Goal: Check status: Check status

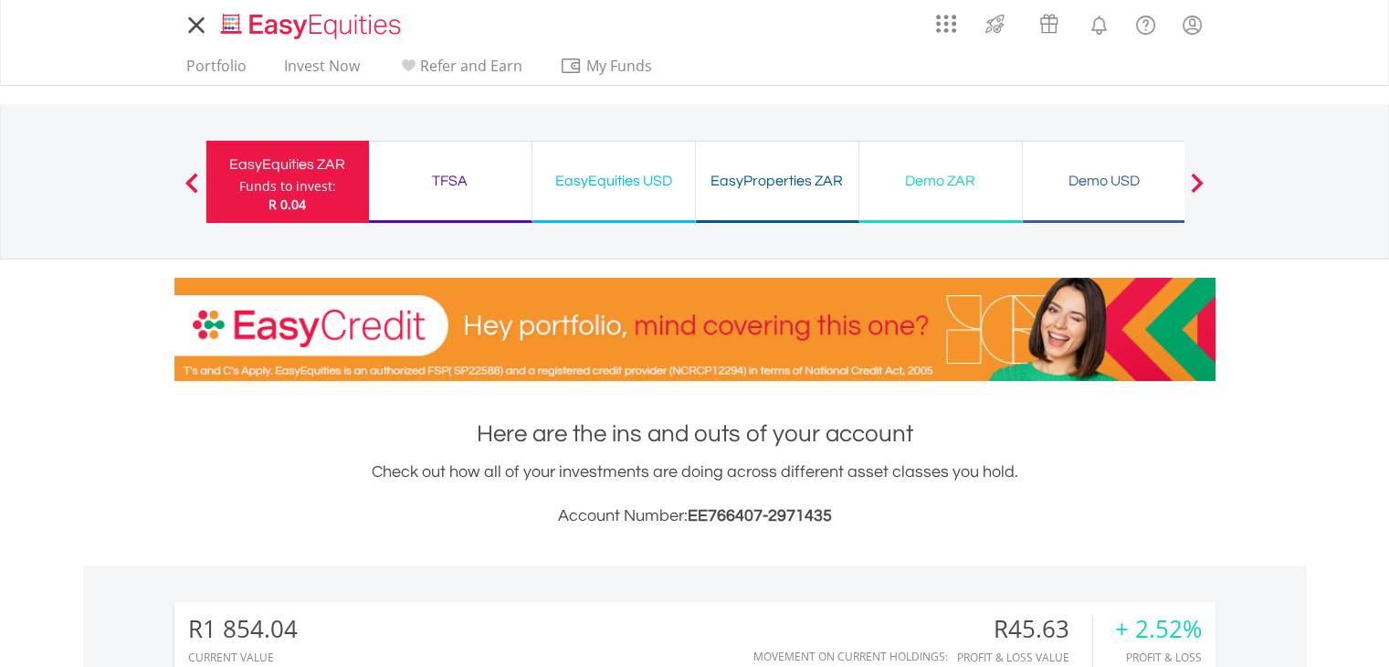
scroll to position [175, 347]
click at [447, 171] on div "TFSA" at bounding box center [450, 181] width 141 height 26
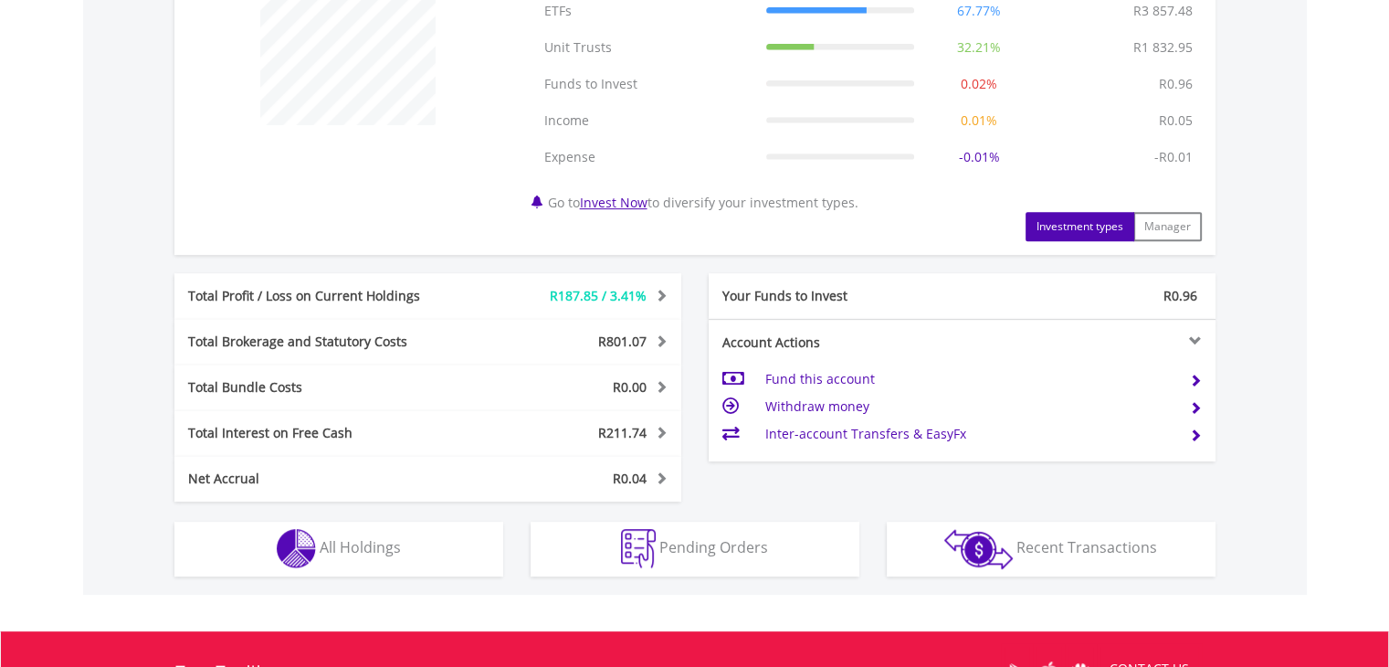
scroll to position [856, 0]
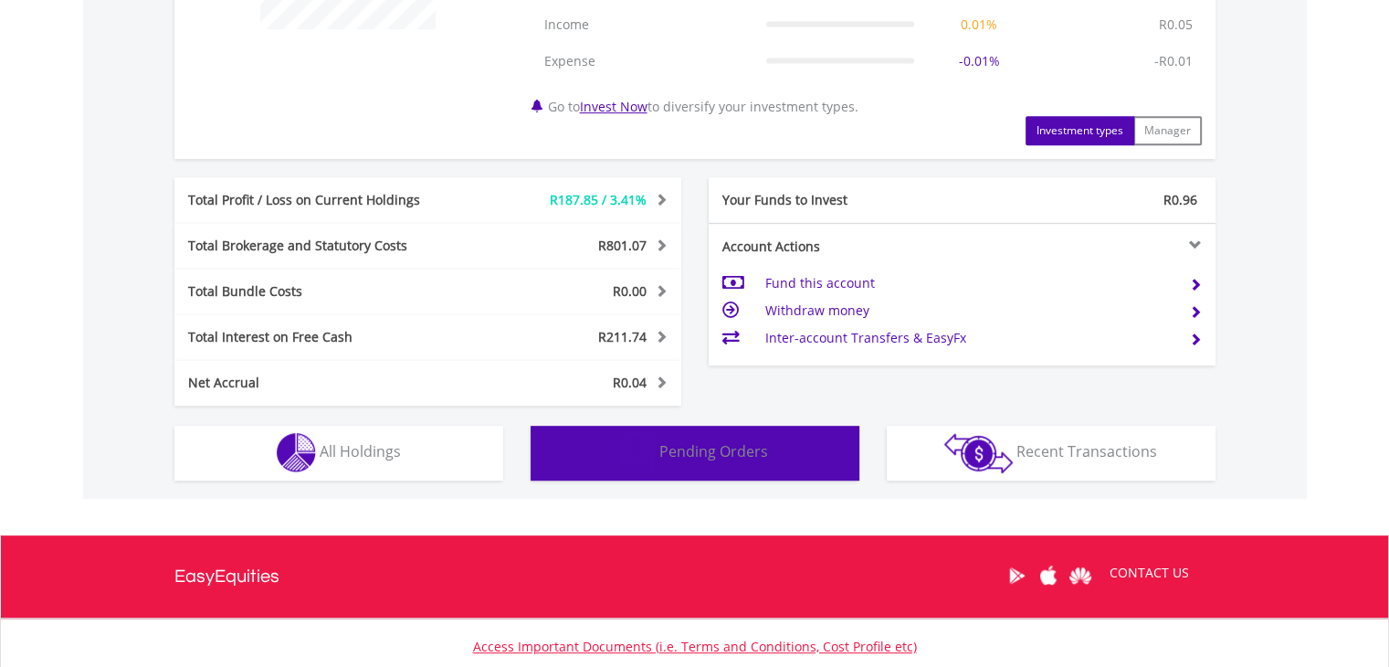
click at [684, 447] on span "Pending Orders" at bounding box center [713, 451] width 109 height 20
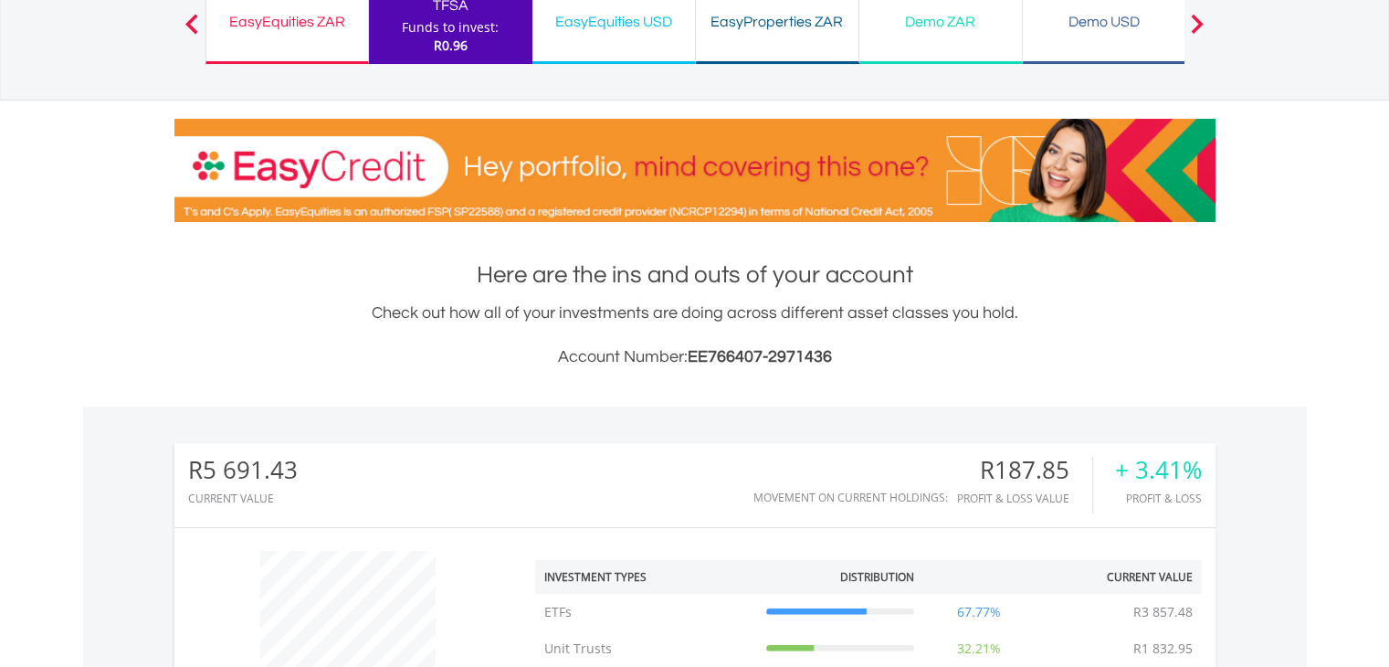
scroll to position [161, 0]
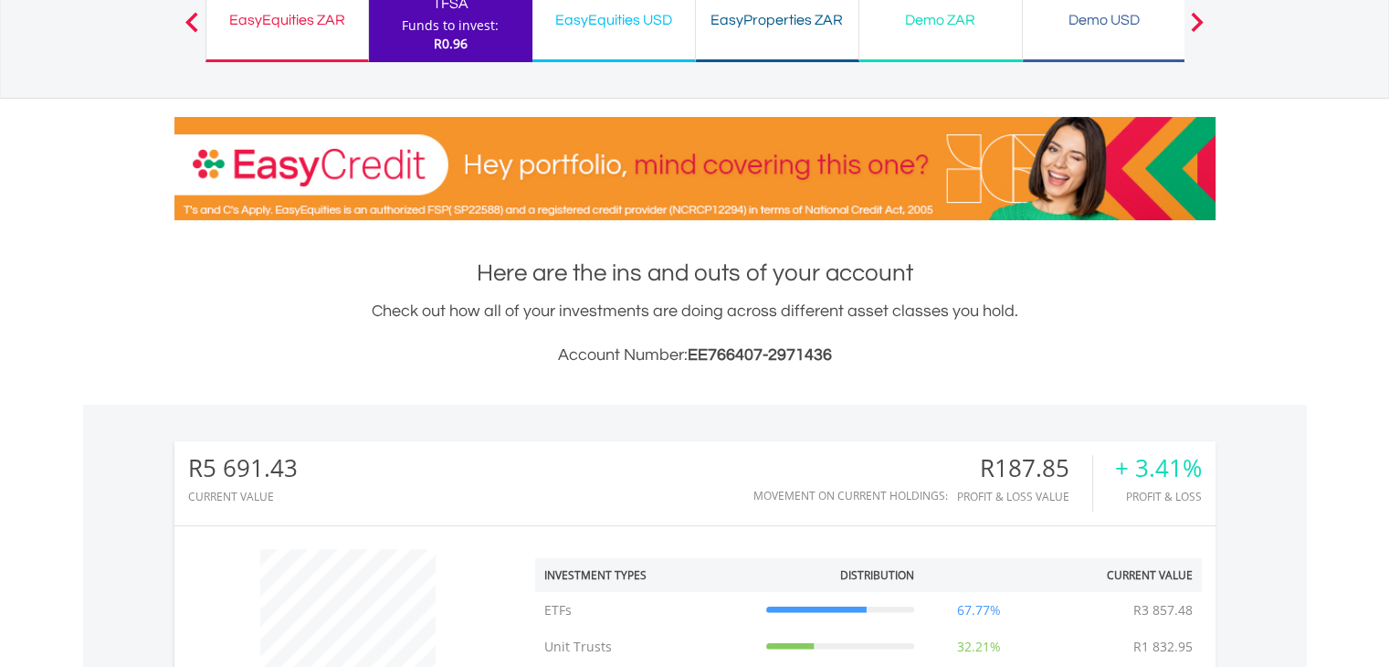
click at [651, 31] on div "EasyEquities USD Funds to invest: R0.96" at bounding box center [613, 21] width 163 height 82
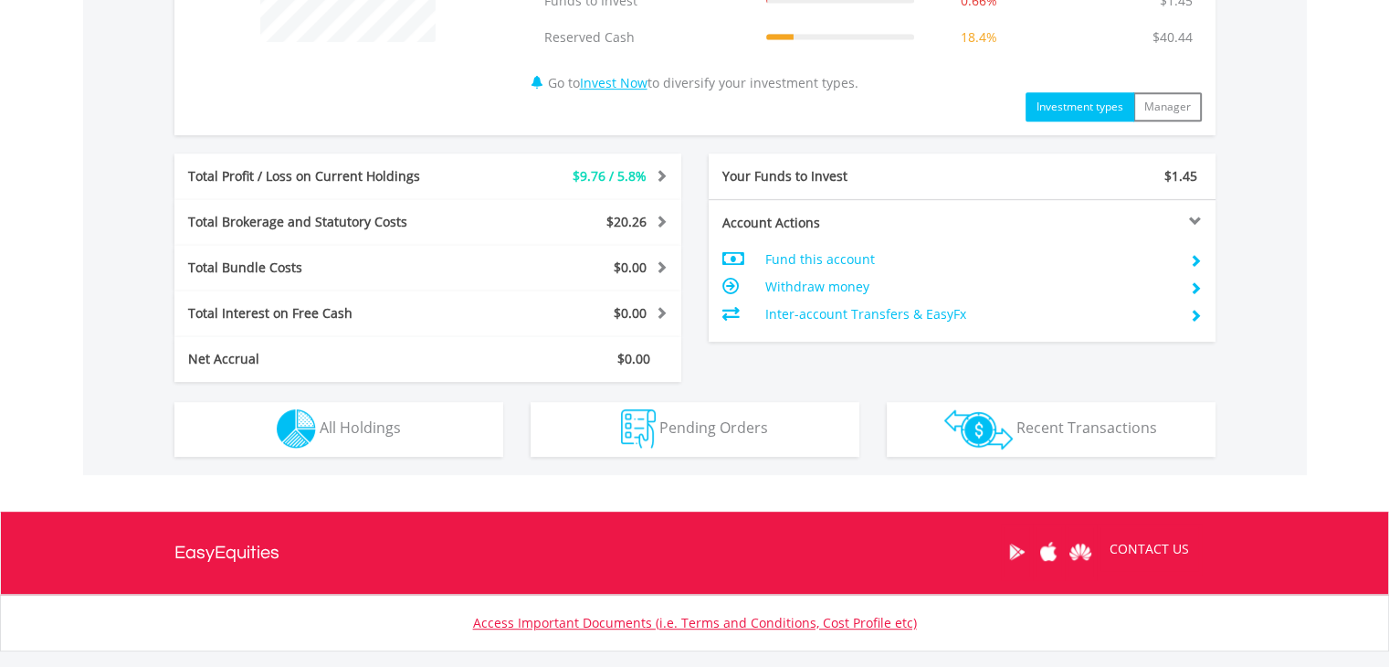
scroll to position [844, 0]
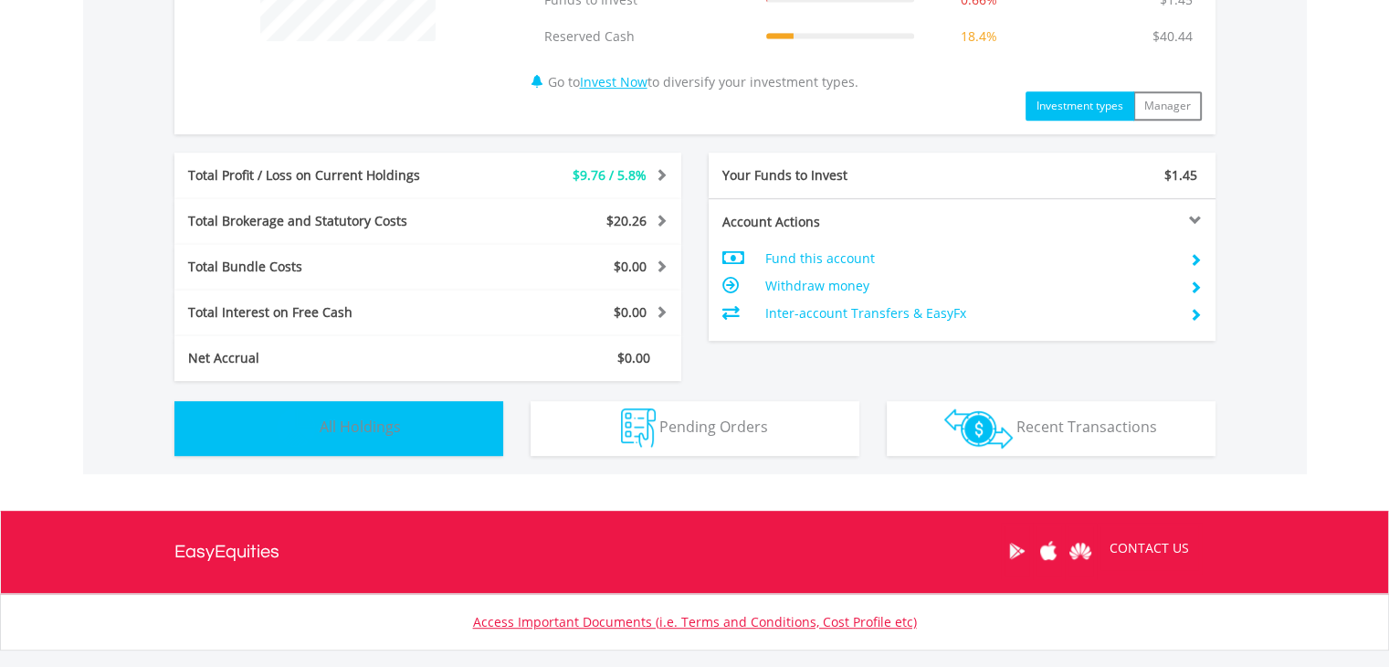
click at [343, 434] on span "All Holdings" at bounding box center [360, 426] width 81 height 20
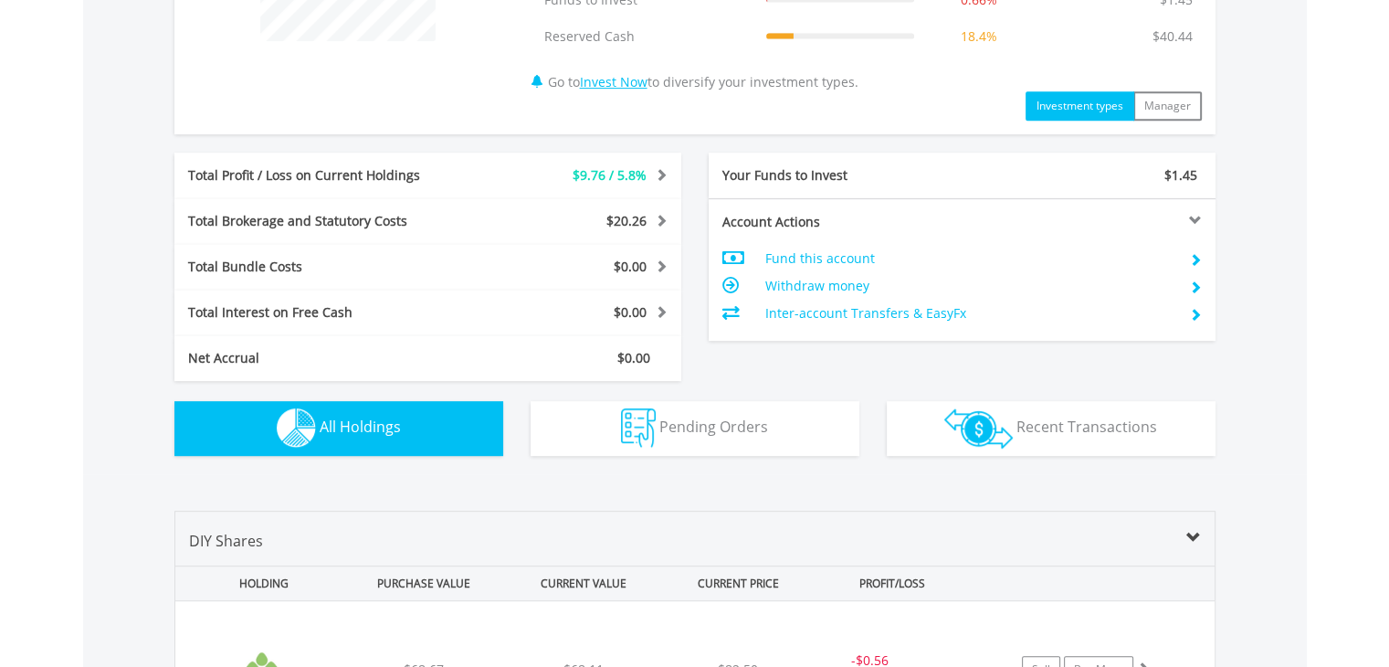
scroll to position [1353, 0]
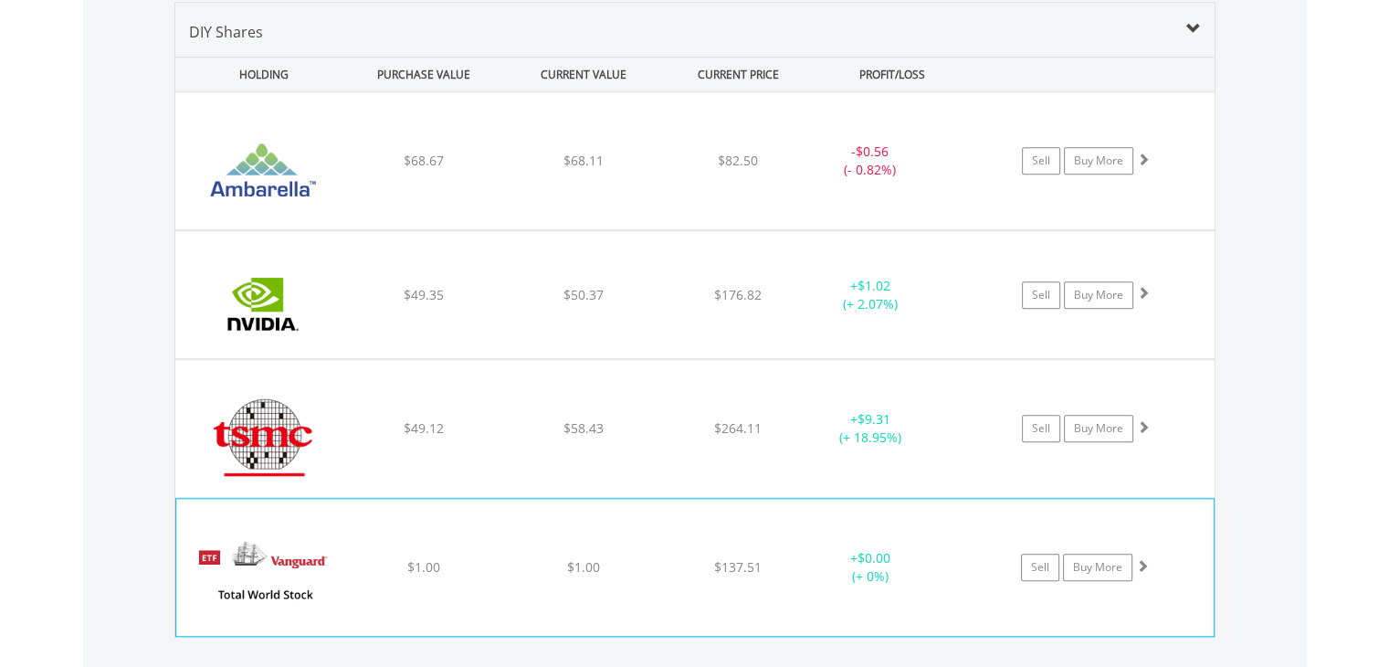
click at [415, 549] on div "﻿ Vanguard Tot World Stk ETF $1.00 $1.00 $137.51 + $0.00 (+ 0%) Sell Buy More" at bounding box center [695, 567] width 1038 height 137
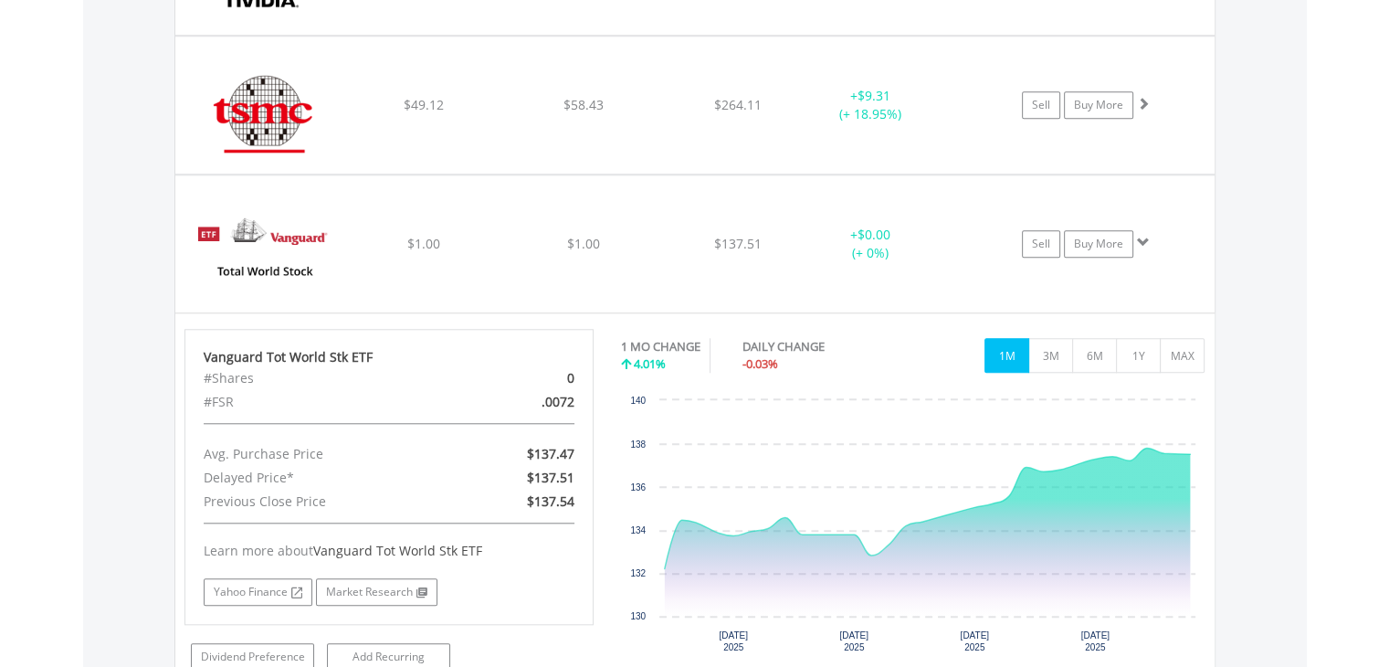
scroll to position [1710, 0]
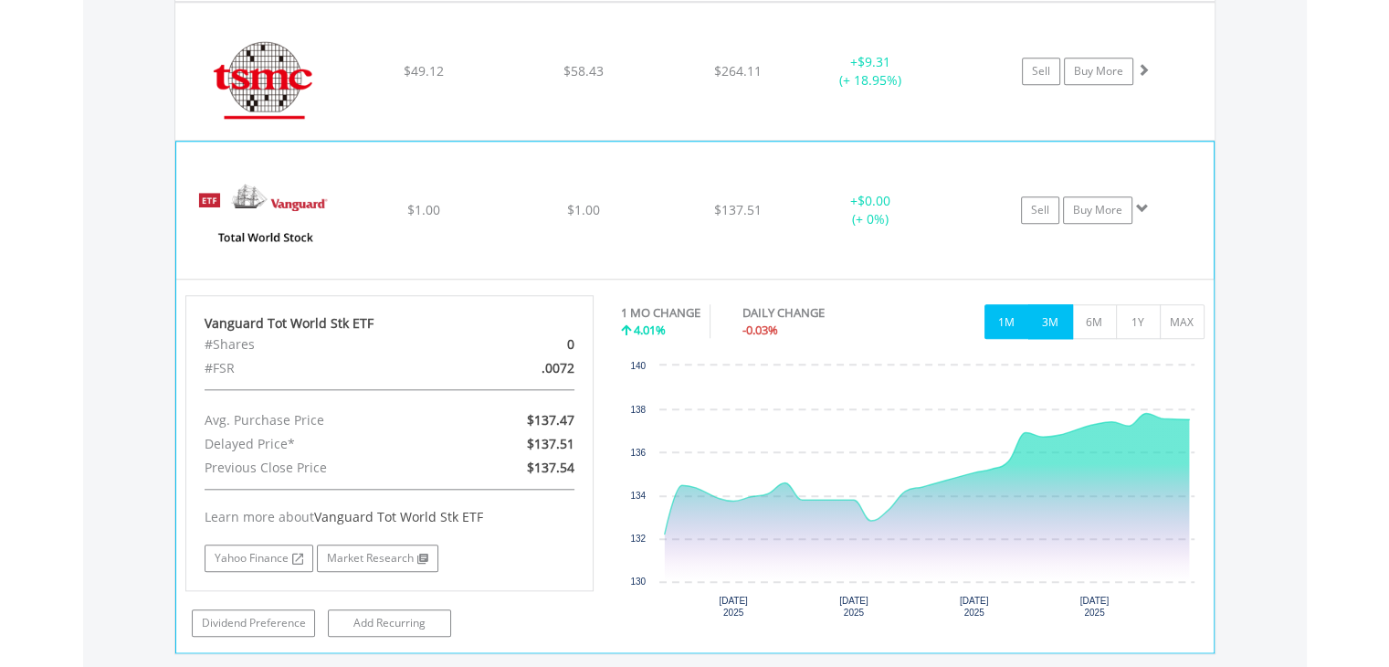
click at [1038, 321] on button "3M" at bounding box center [1050, 321] width 45 height 35
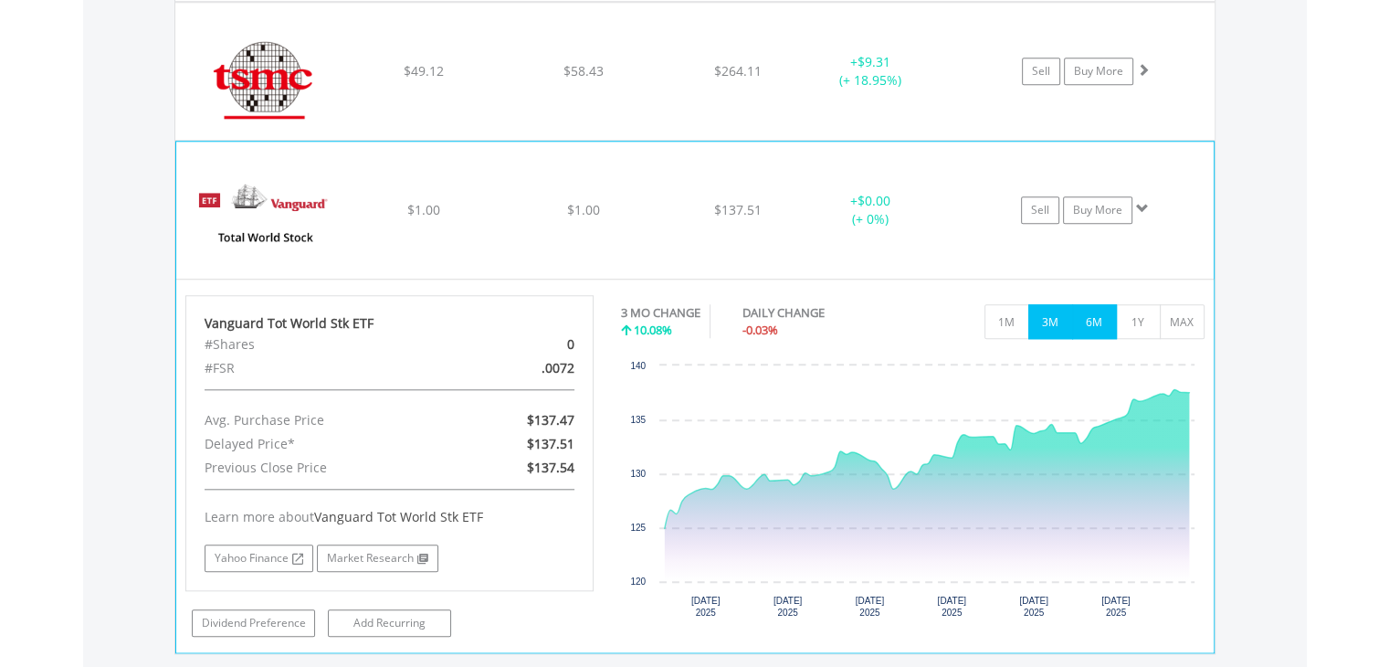
click at [1101, 323] on button "6M" at bounding box center [1094, 321] width 45 height 35
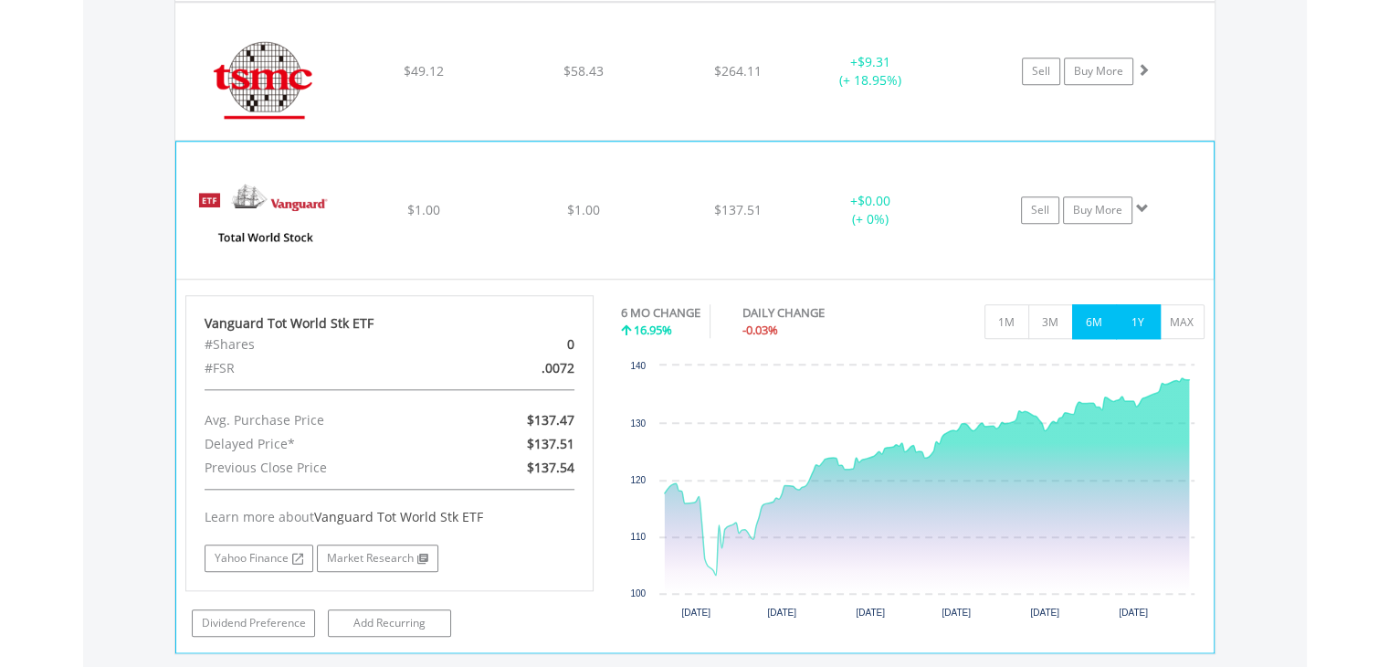
click at [1142, 323] on button "1Y" at bounding box center [1138, 321] width 45 height 35
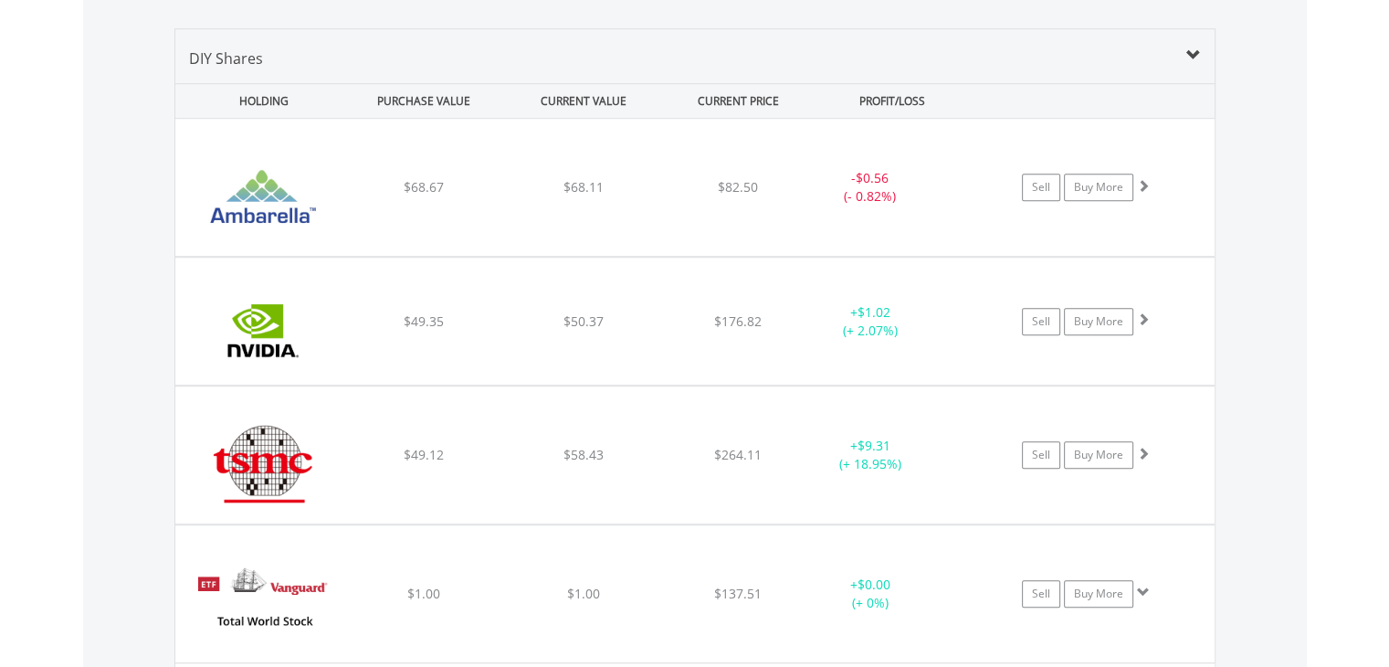
scroll to position [1308, 0]
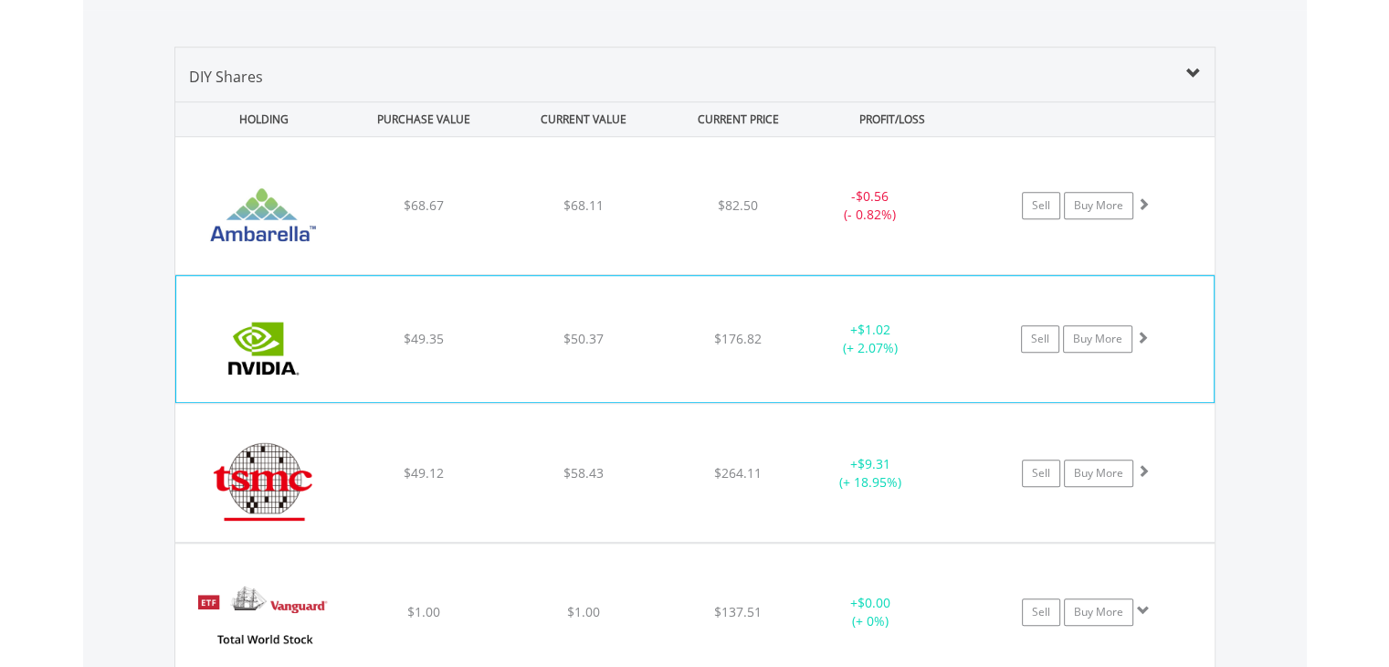
click at [468, 337] on div "$49.35" at bounding box center [423, 339] width 155 height 18
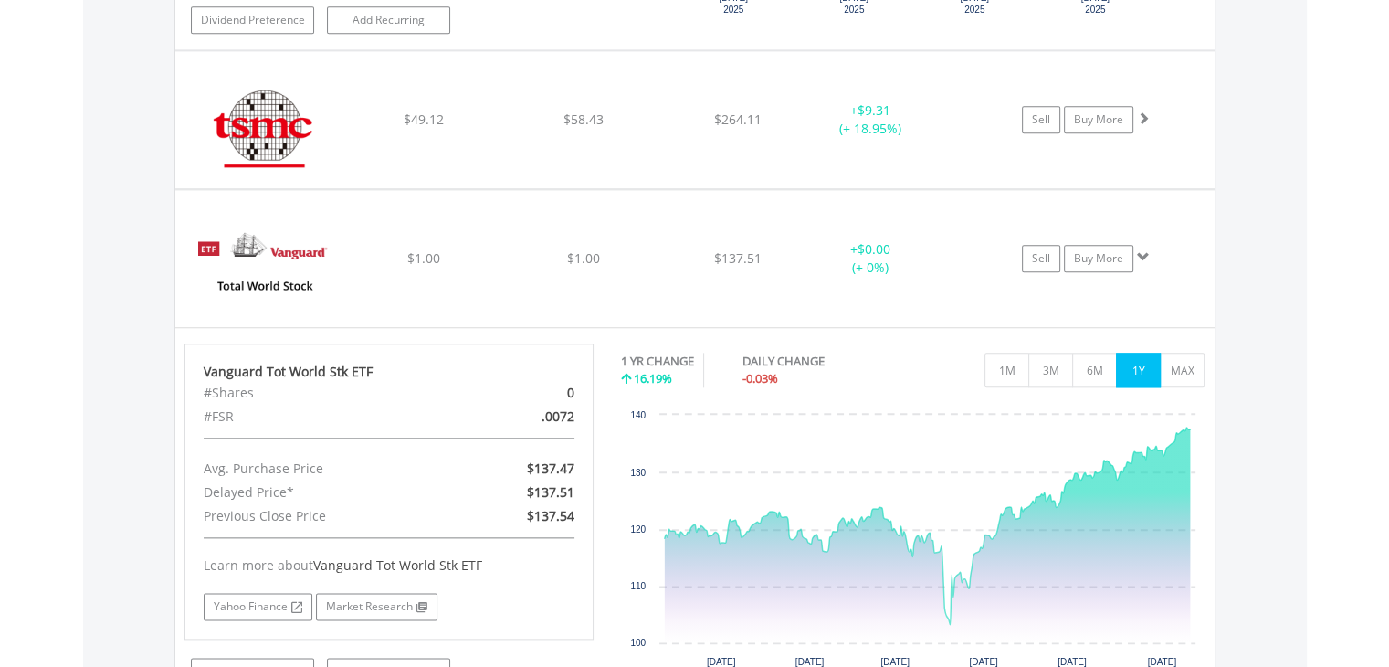
scroll to position [2028, 0]
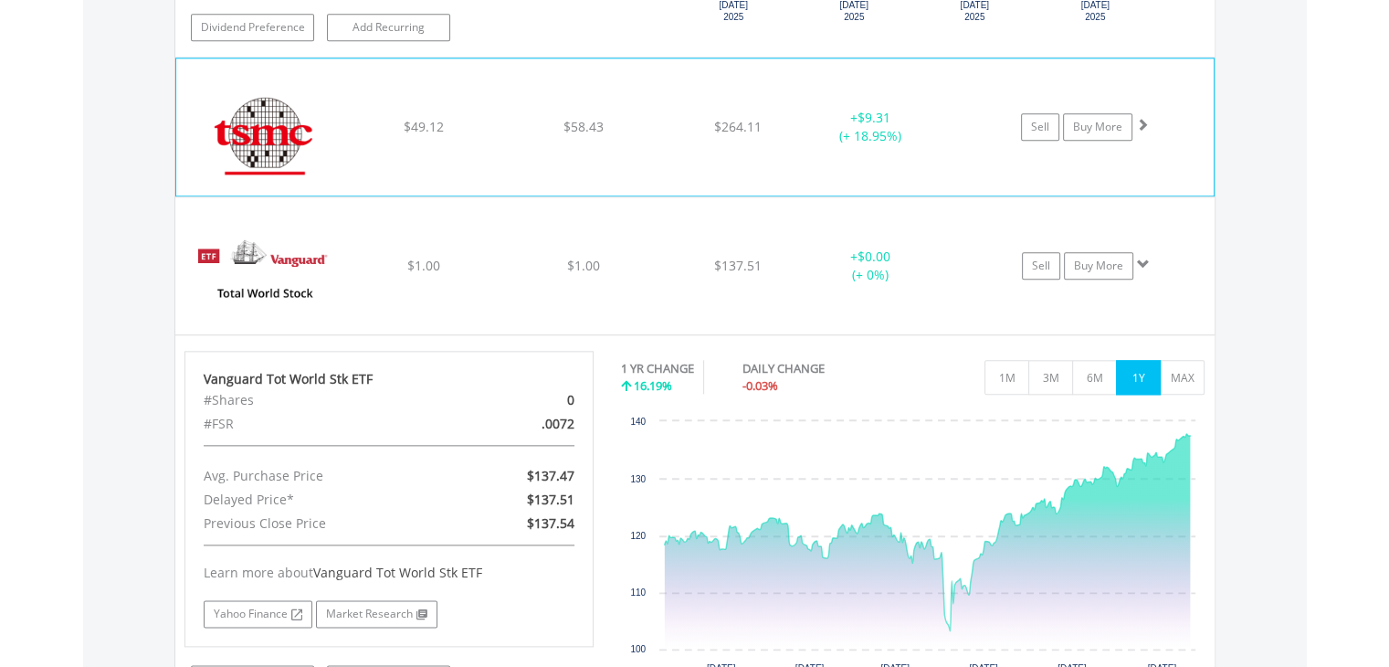
click at [688, 151] on div "﻿ Taiwan Semiconductor Manufacturing Co Ltd $49.12 $58.43 $264.11 + $9.31 (+ 18…" at bounding box center [695, 126] width 1038 height 137
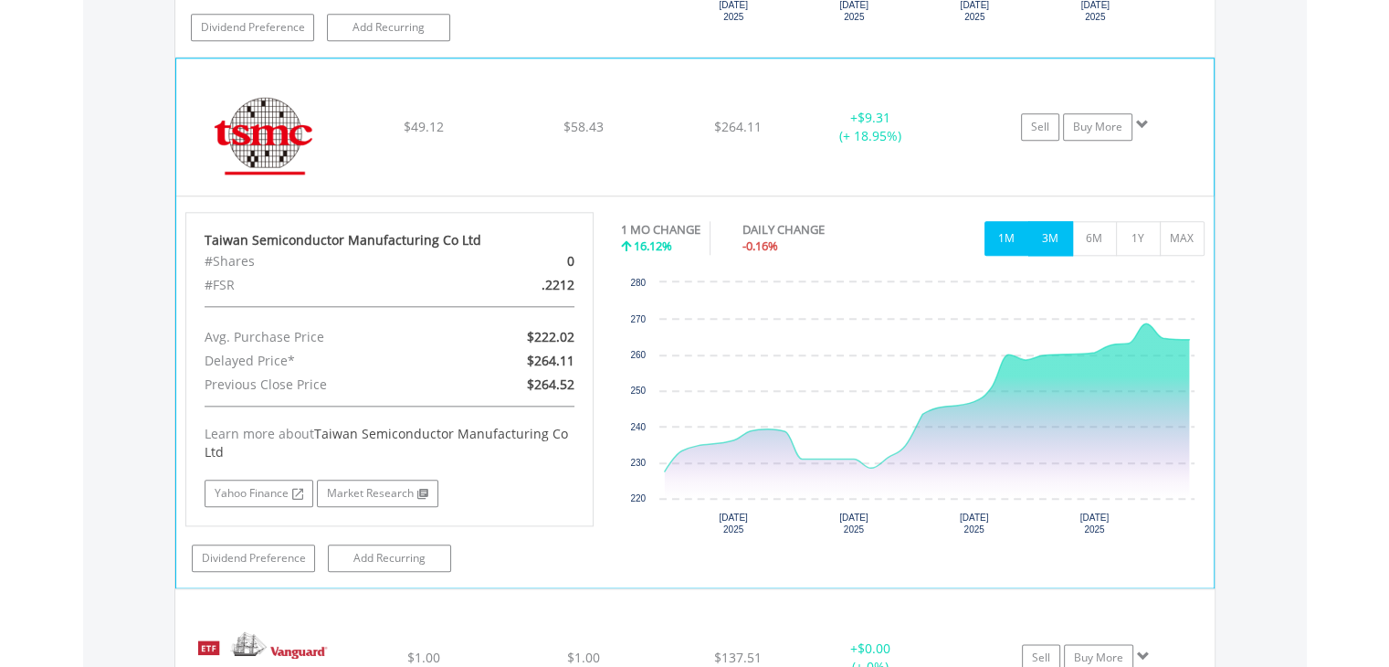
click at [1045, 226] on button "3M" at bounding box center [1050, 238] width 45 height 35
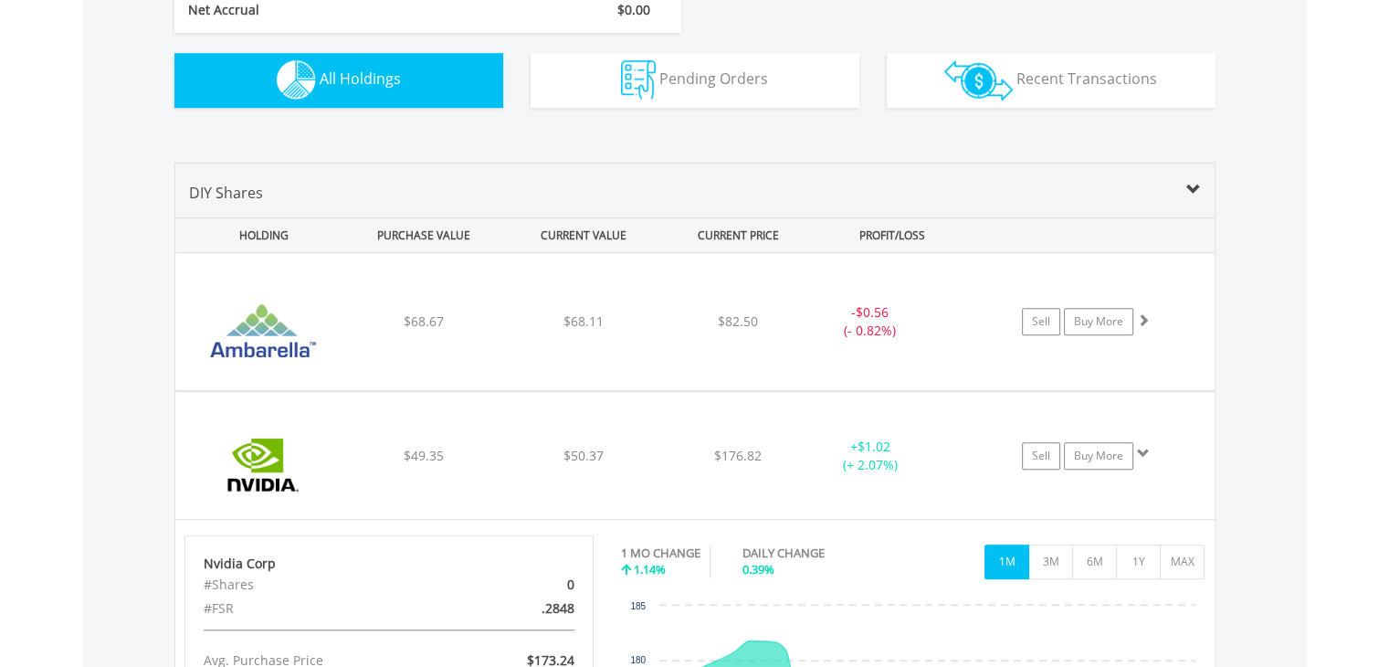
scroll to position [1196, 0]
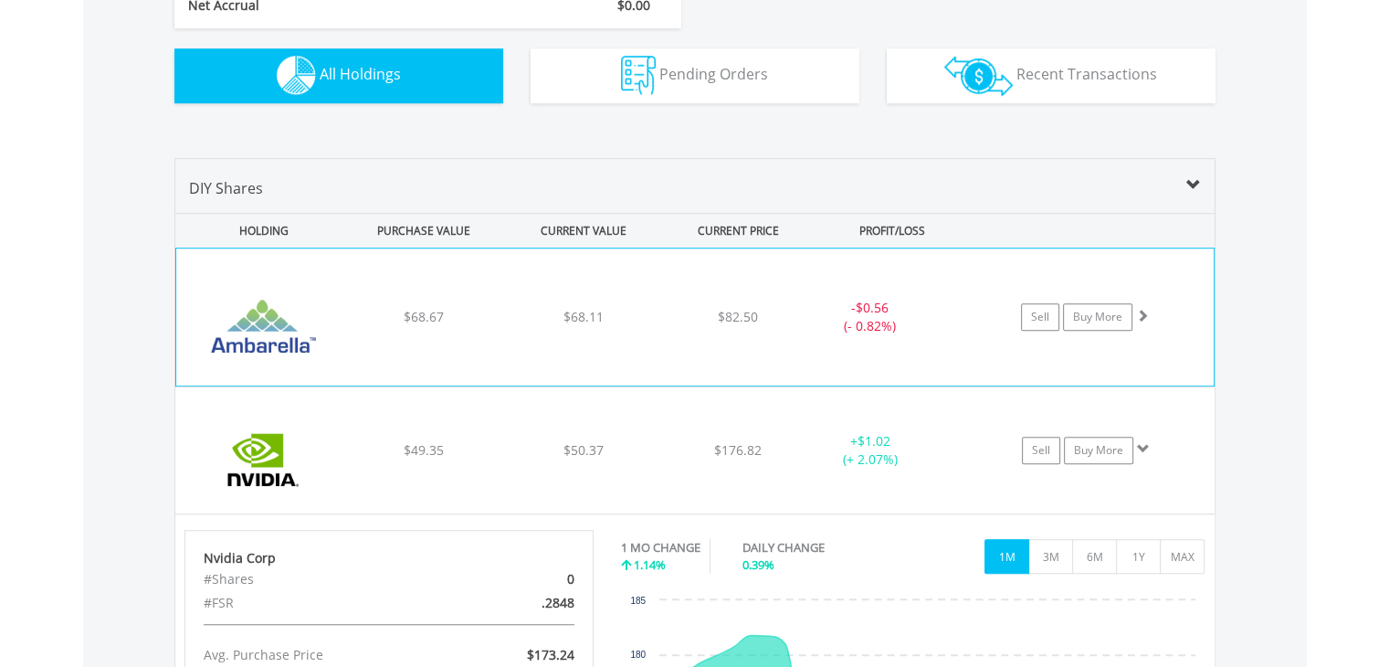
click at [799, 308] on div "$82.50" at bounding box center [738, 317] width 145 height 18
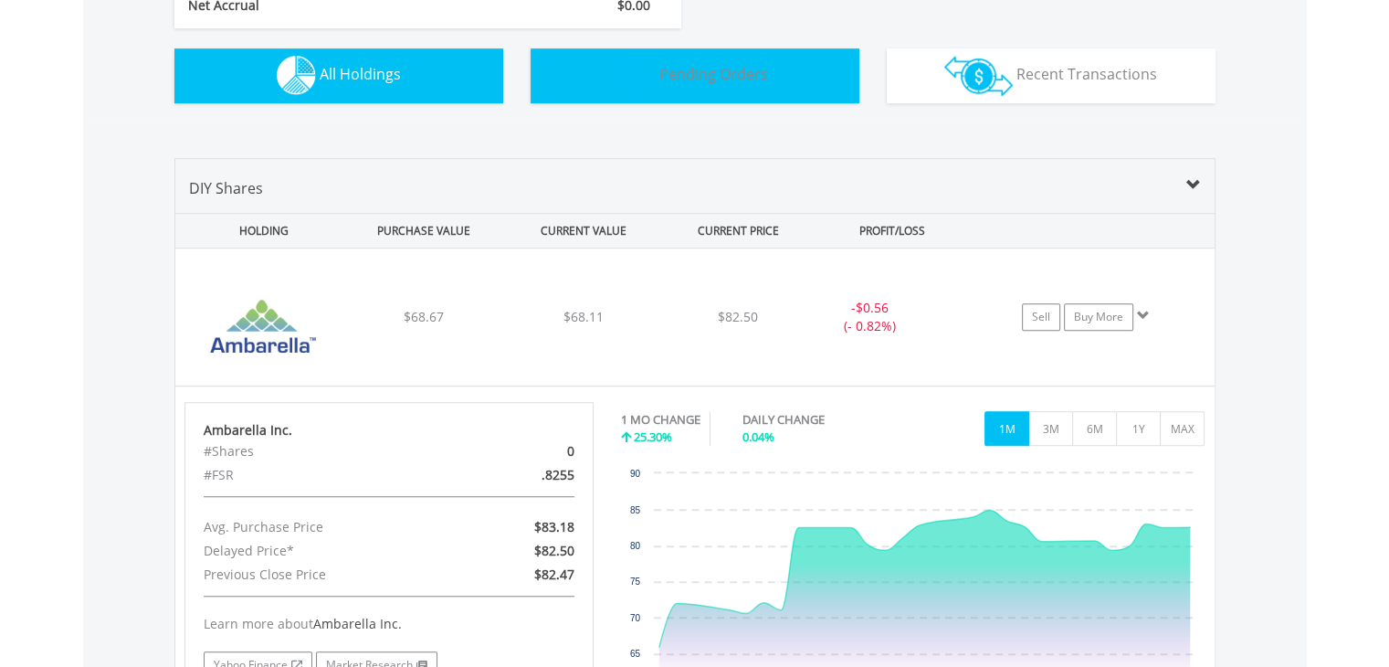
click at [715, 69] on span "Pending Orders" at bounding box center [713, 74] width 109 height 20
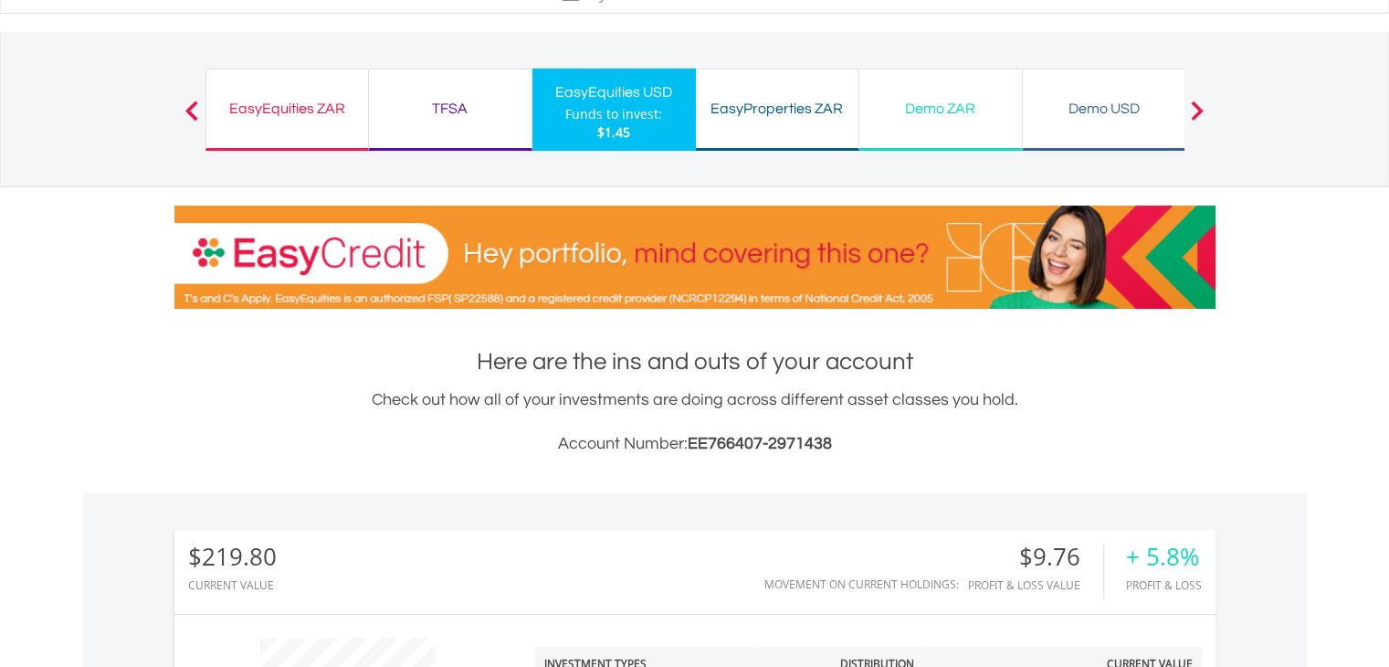
scroll to position [0, 0]
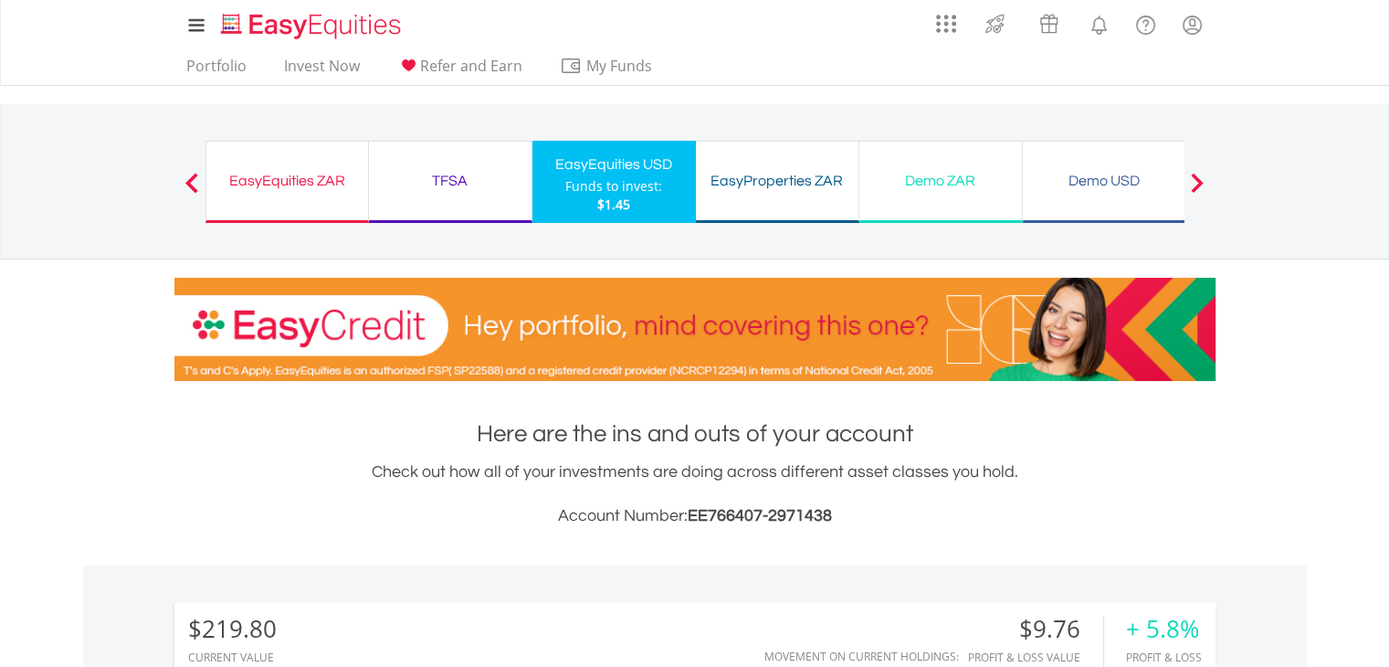
click at [757, 188] on div "EasyProperties ZAR" at bounding box center [777, 181] width 141 height 26
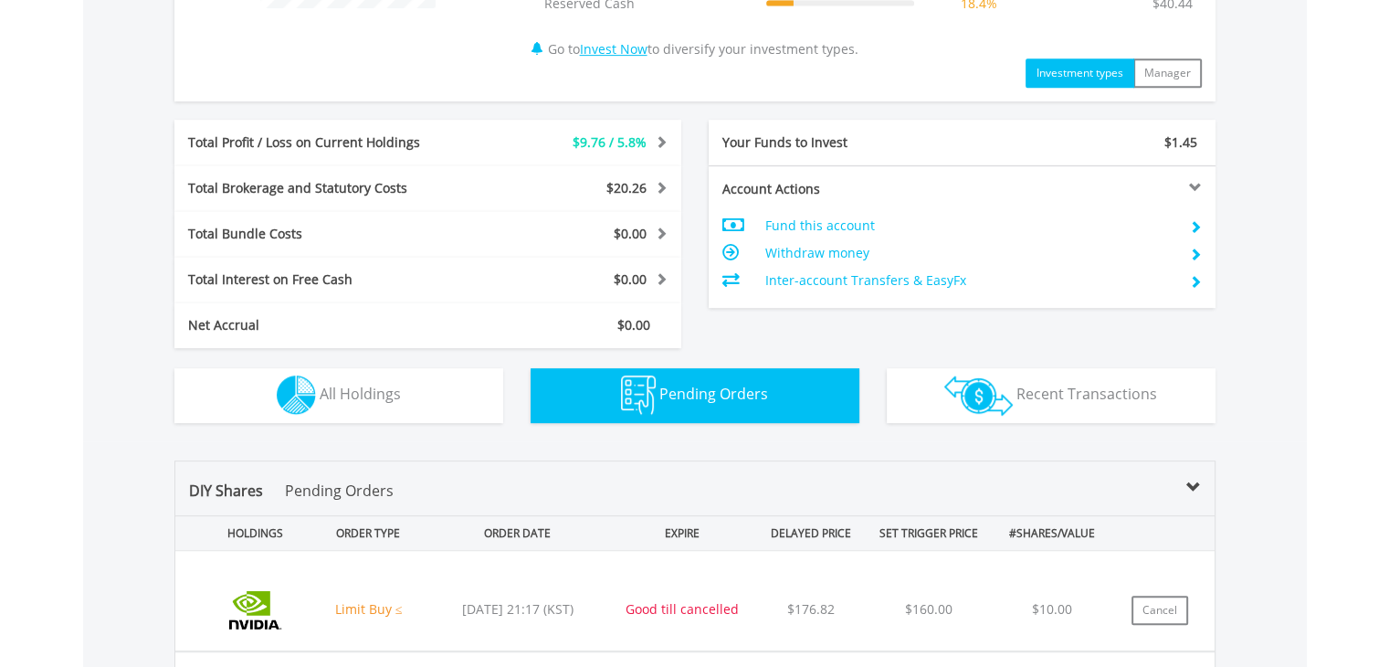
scroll to position [826, 0]
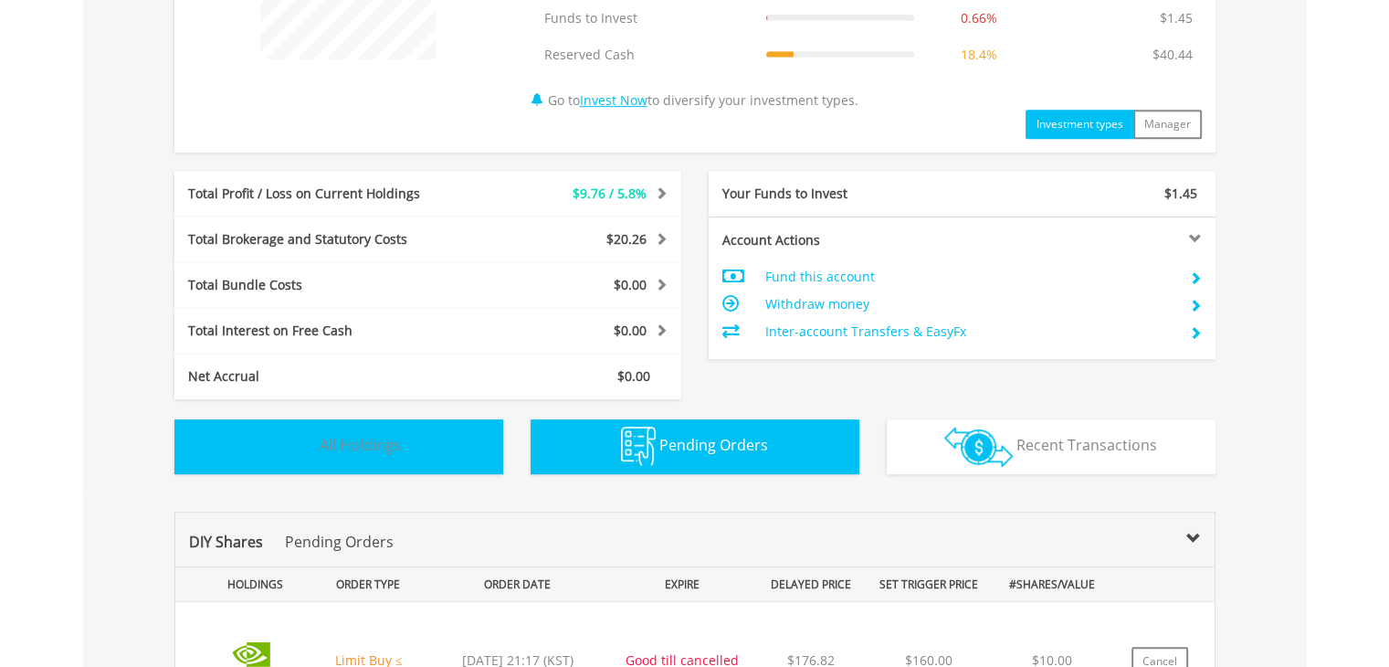
click at [314, 431] on img "button" at bounding box center [296, 446] width 39 height 39
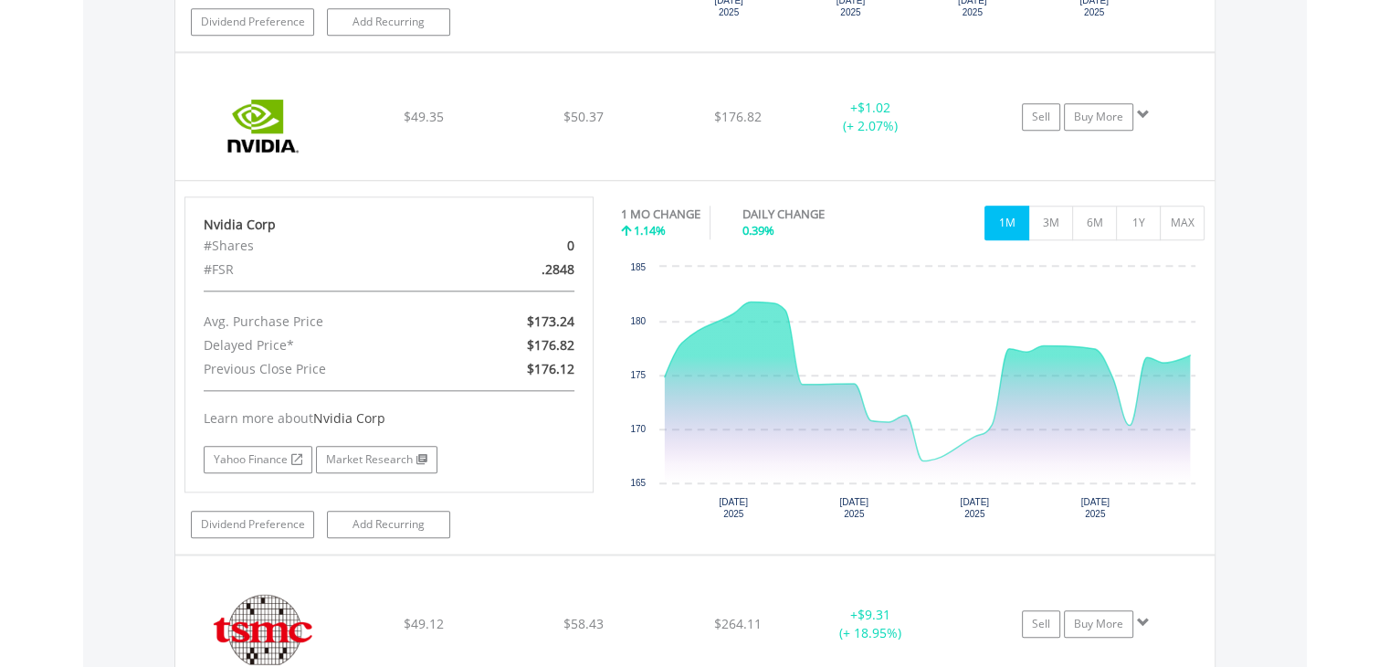
scroll to position [1918, 0]
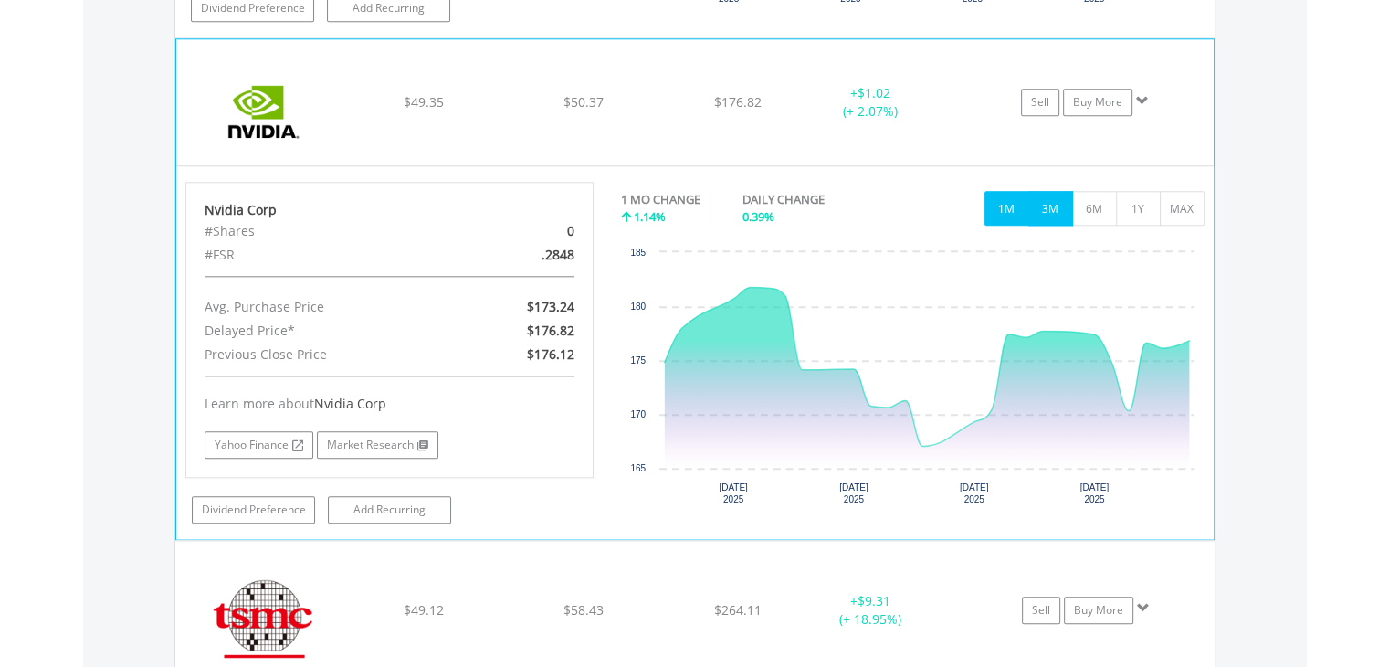
click at [1048, 209] on button "3M" at bounding box center [1050, 208] width 45 height 35
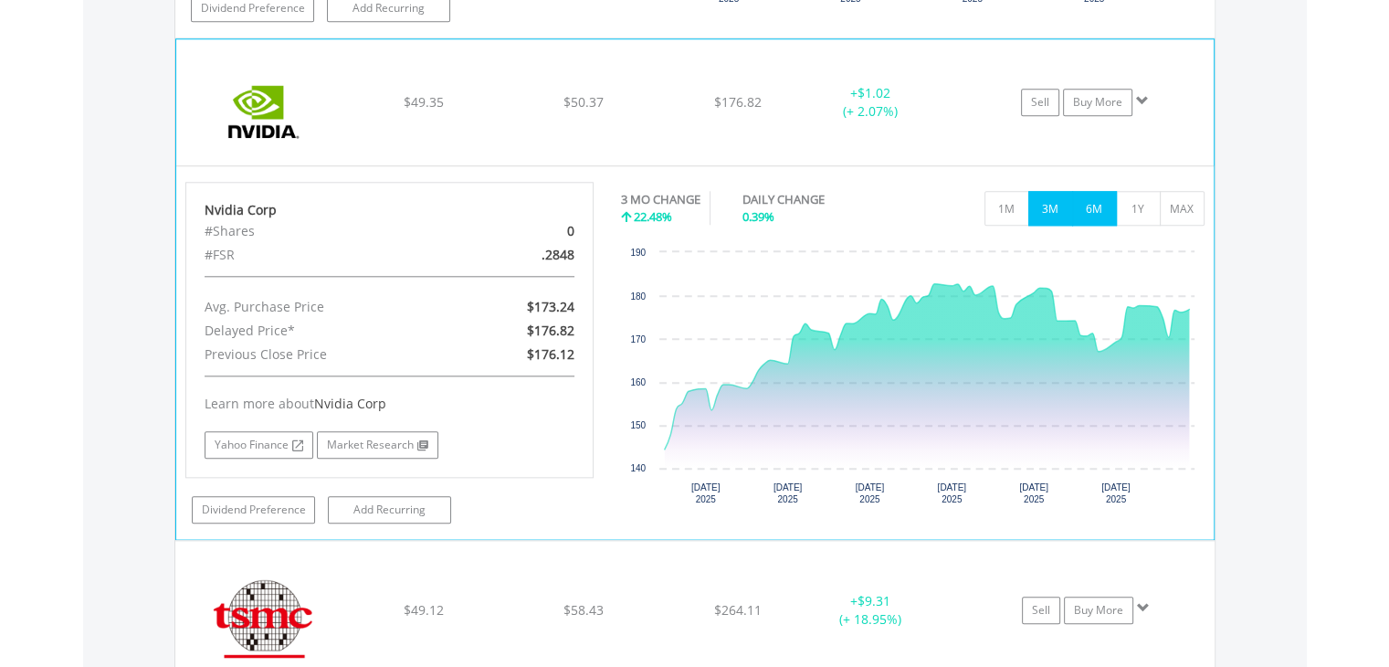
click at [1092, 197] on button "6M" at bounding box center [1094, 208] width 45 height 35
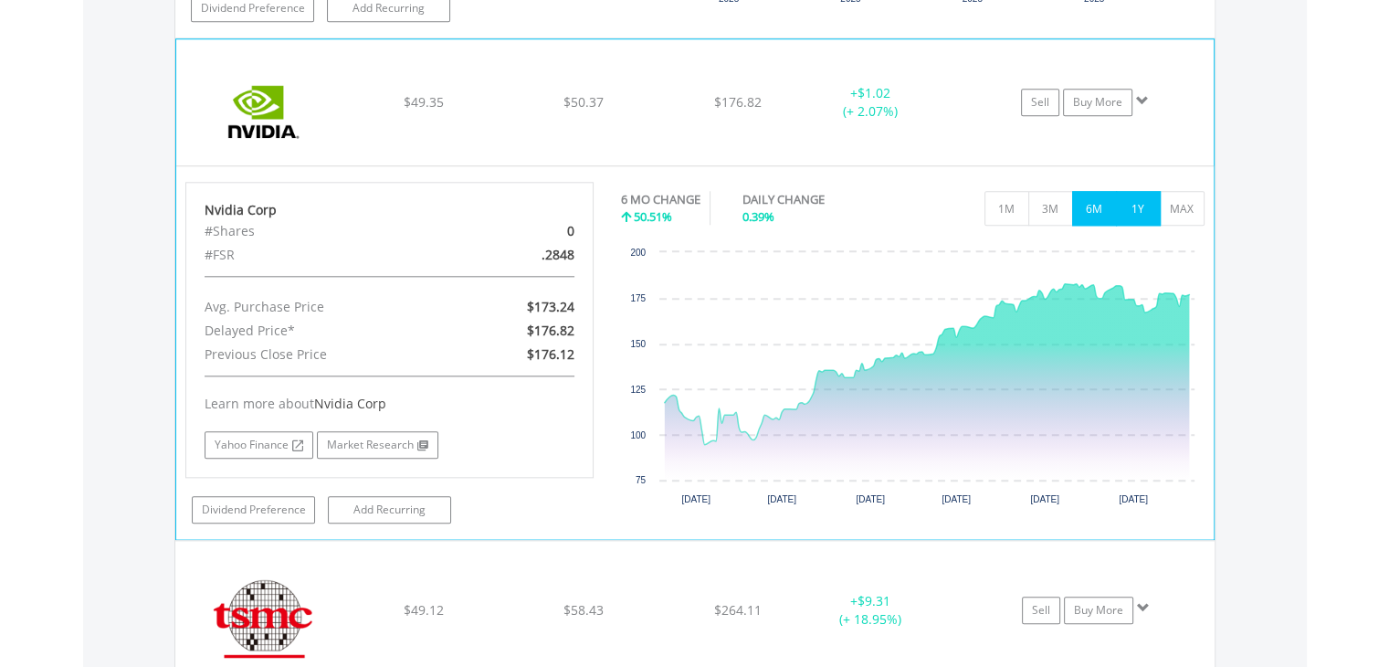
click at [1143, 200] on button "1Y" at bounding box center [1138, 208] width 45 height 35
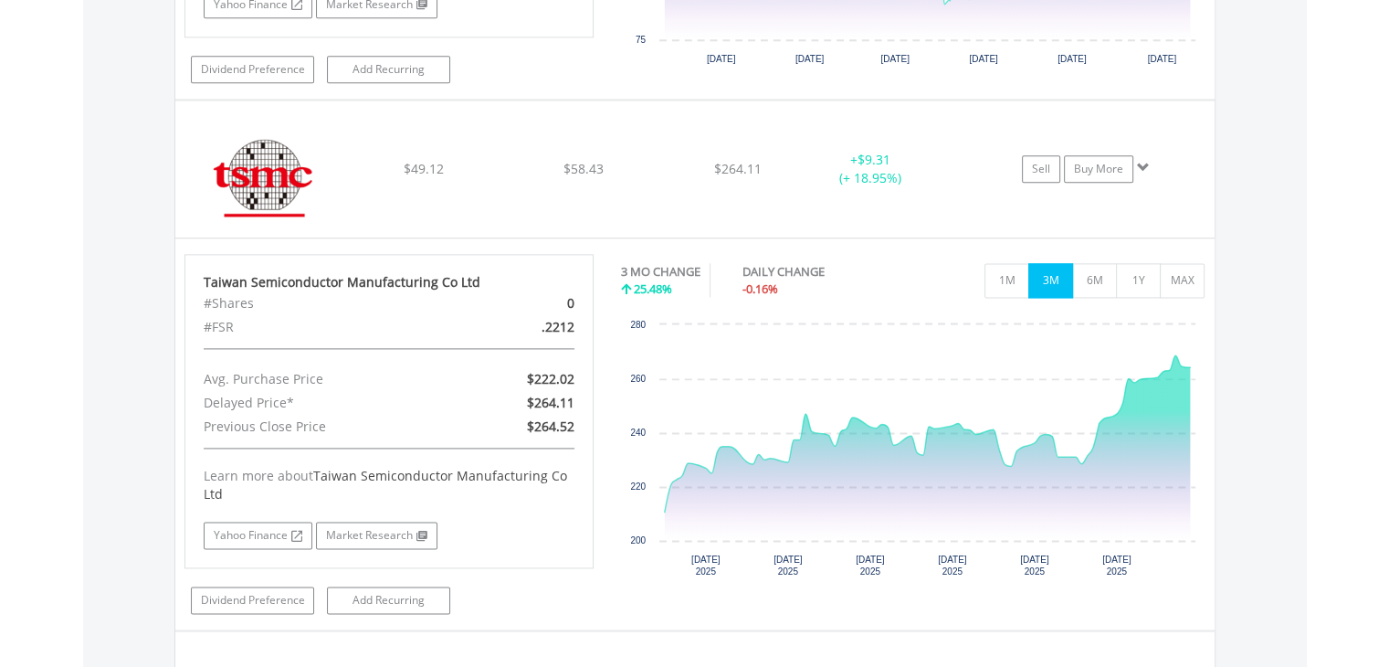
scroll to position [2364, 0]
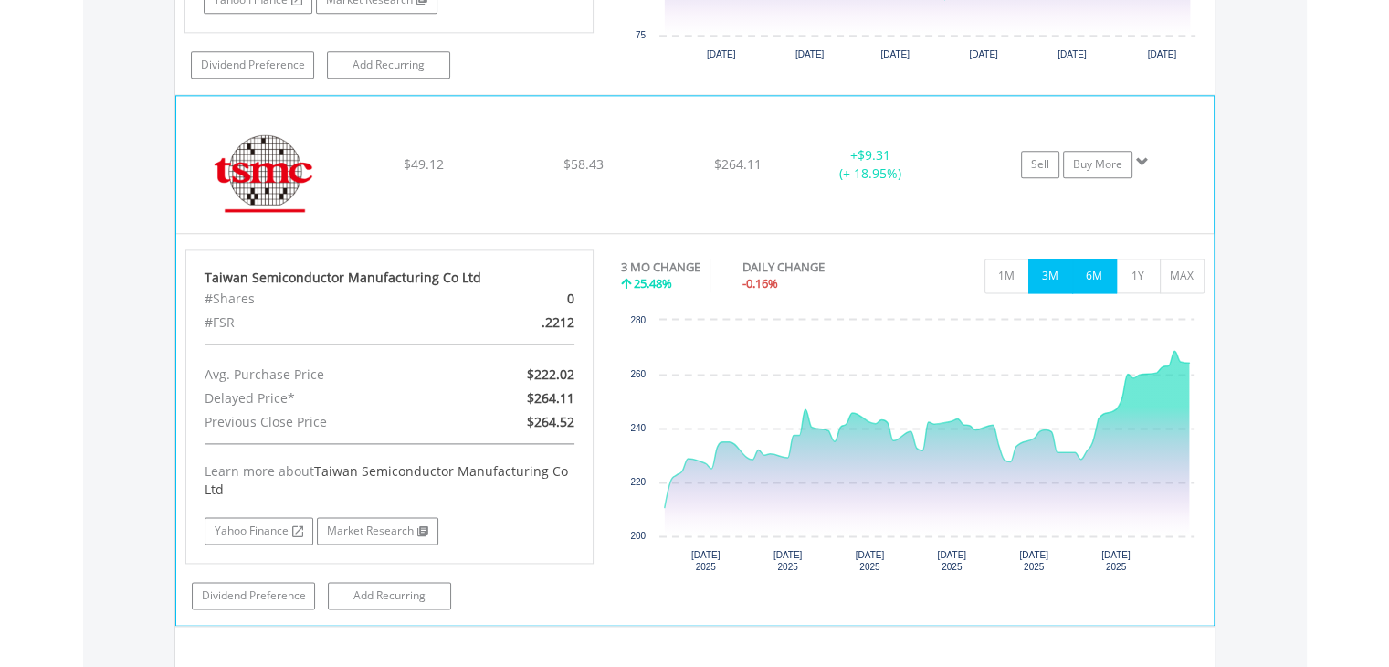
click at [1099, 286] on button "6M" at bounding box center [1094, 275] width 45 height 35
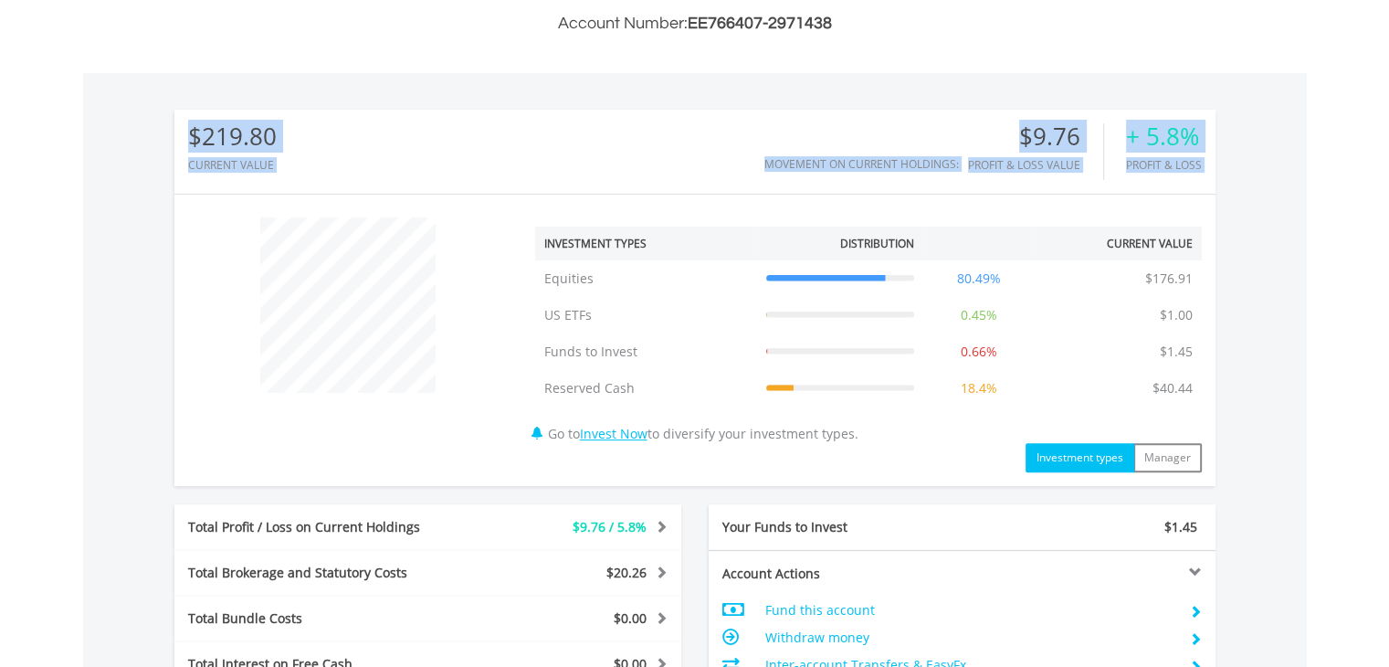
scroll to position [219, 0]
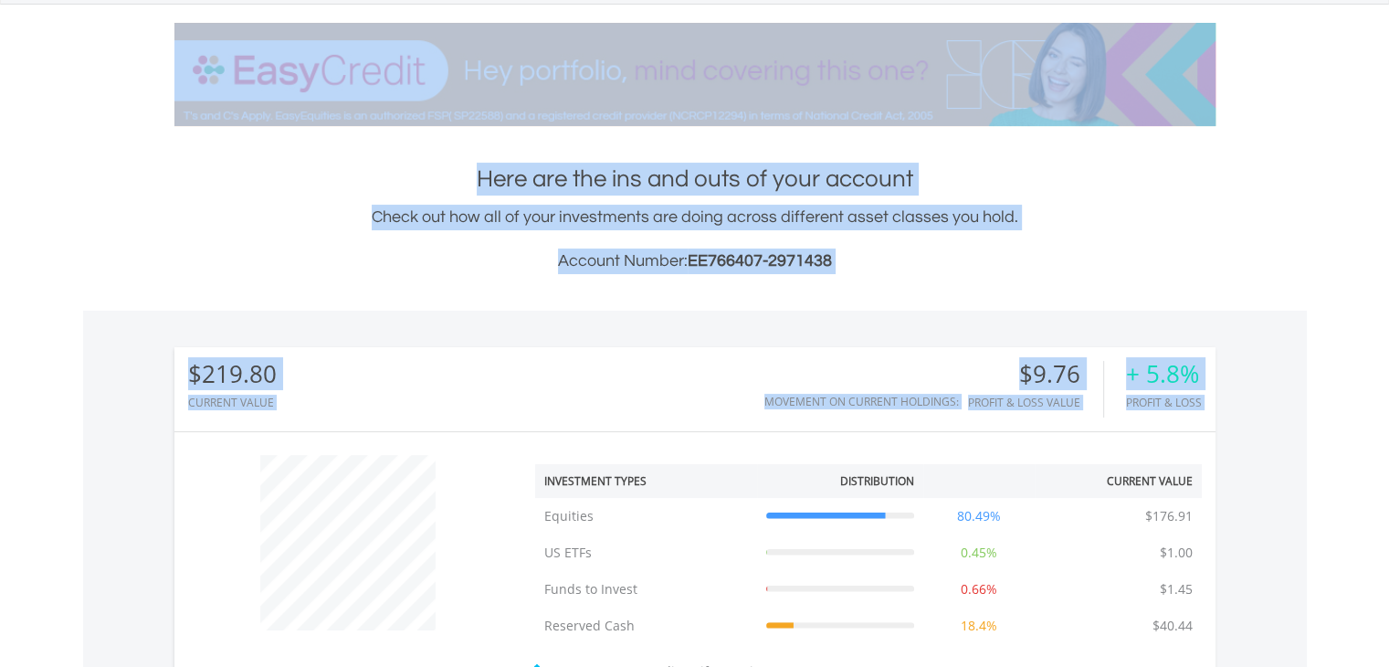
drag, startPoint x: 1388, startPoint y: 161, endPoint x: 1365, endPoint y: -16, distance: 177.7
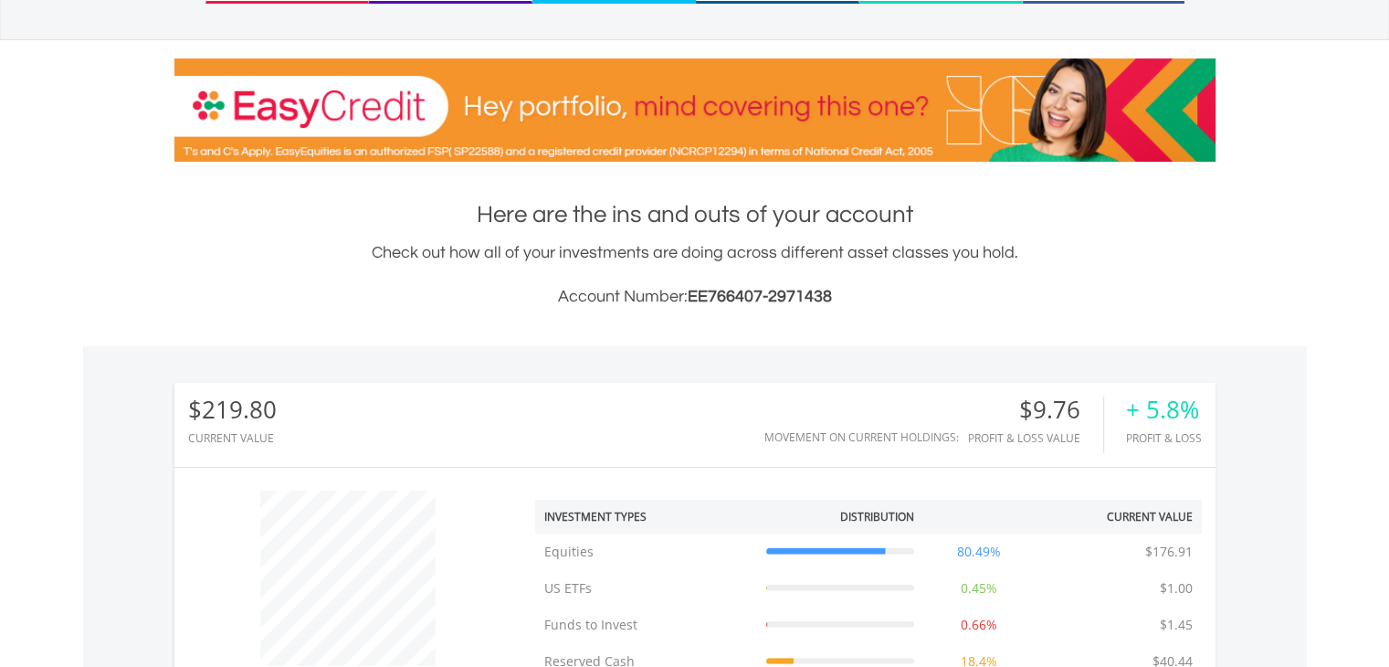
scroll to position [0, 0]
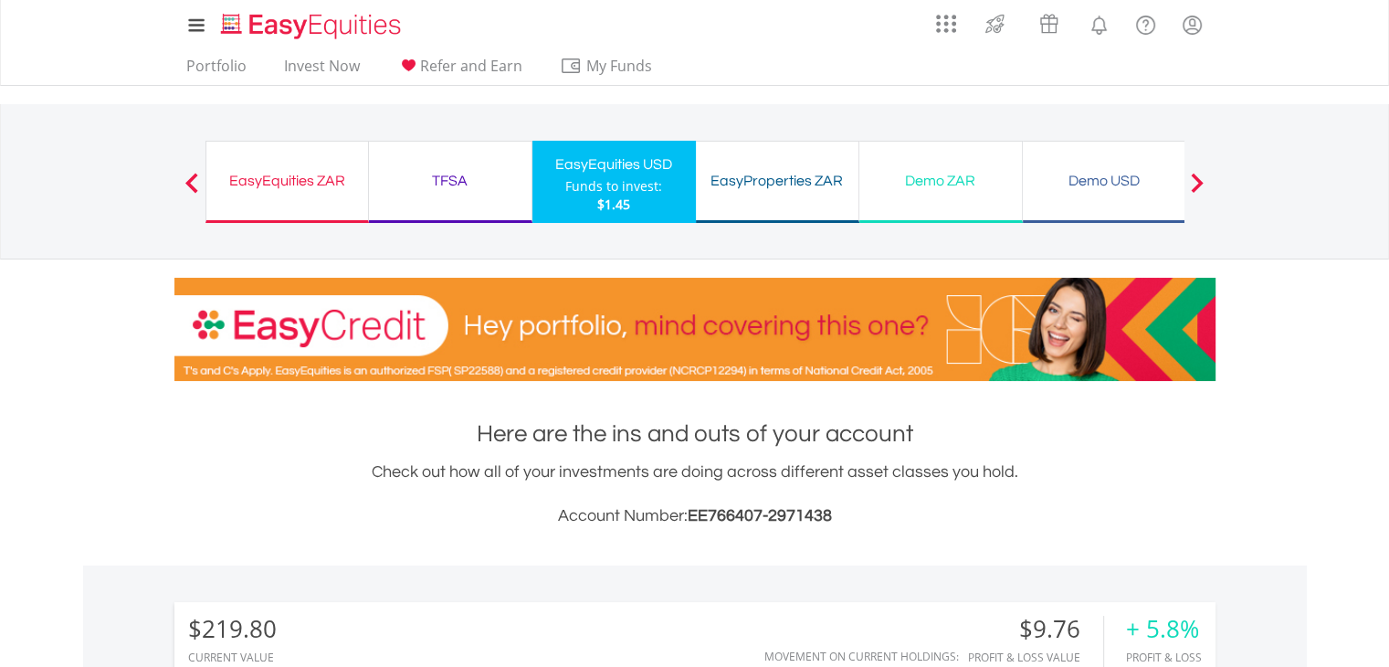
click at [254, 184] on div "EasyEquities ZAR" at bounding box center [287, 181] width 140 height 26
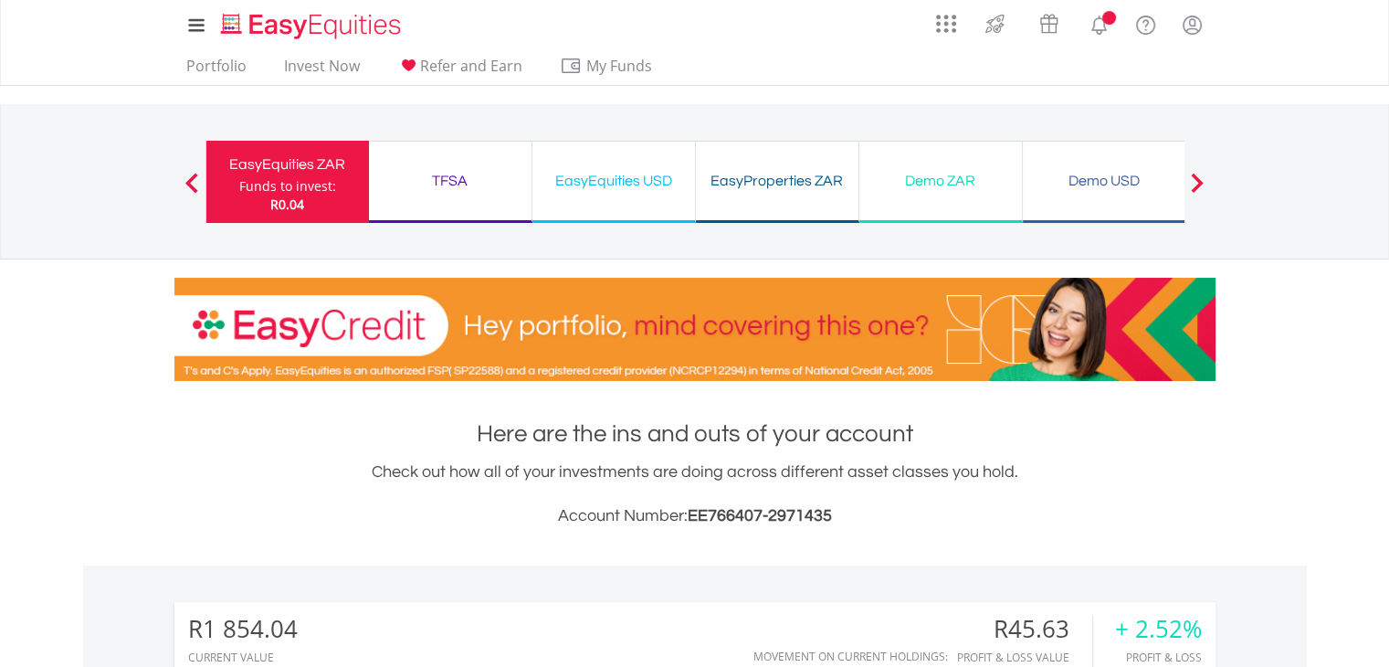
scroll to position [175, 347]
